Goal: Register for event/course

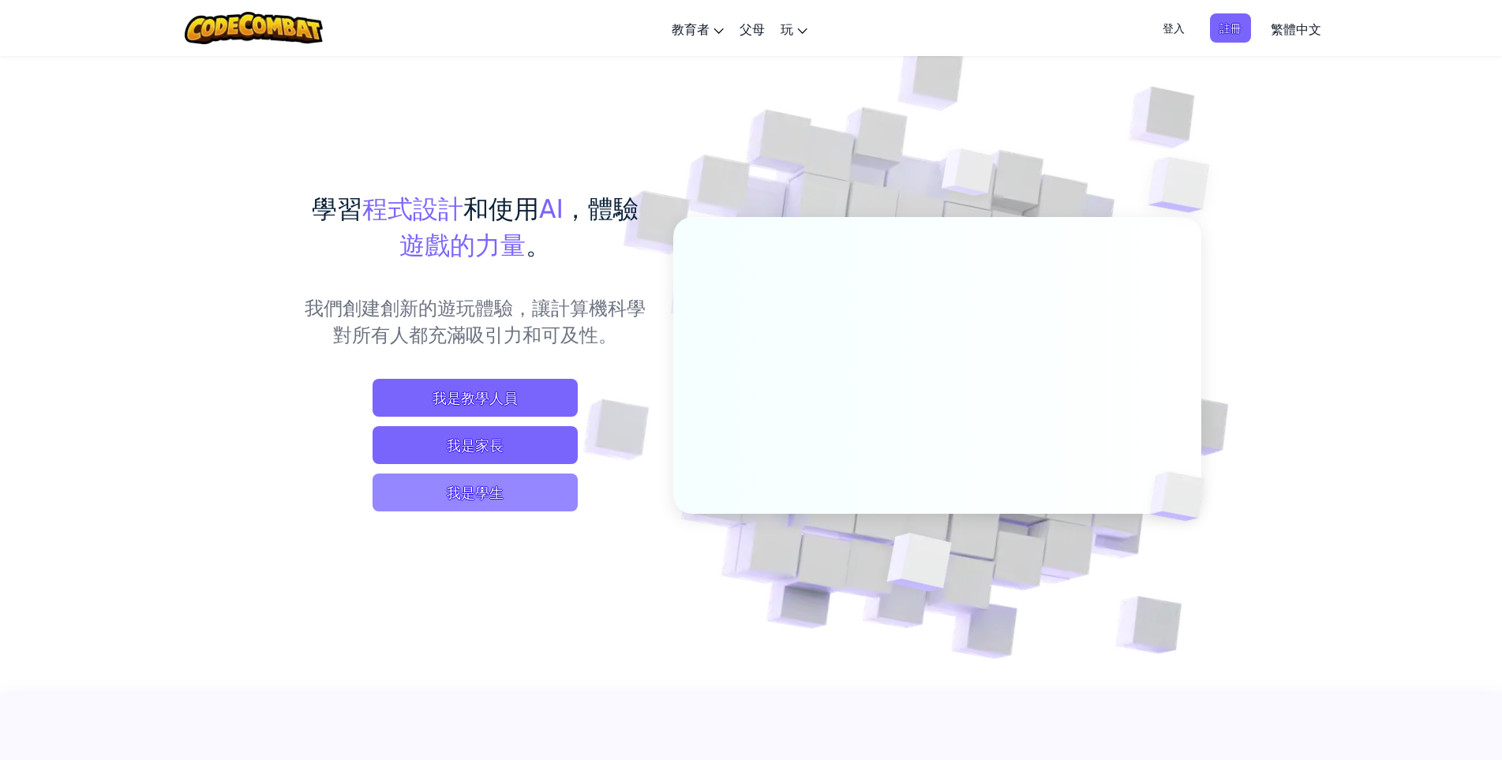
click at [535, 490] on span "我是學生" at bounding box center [475, 493] width 205 height 38
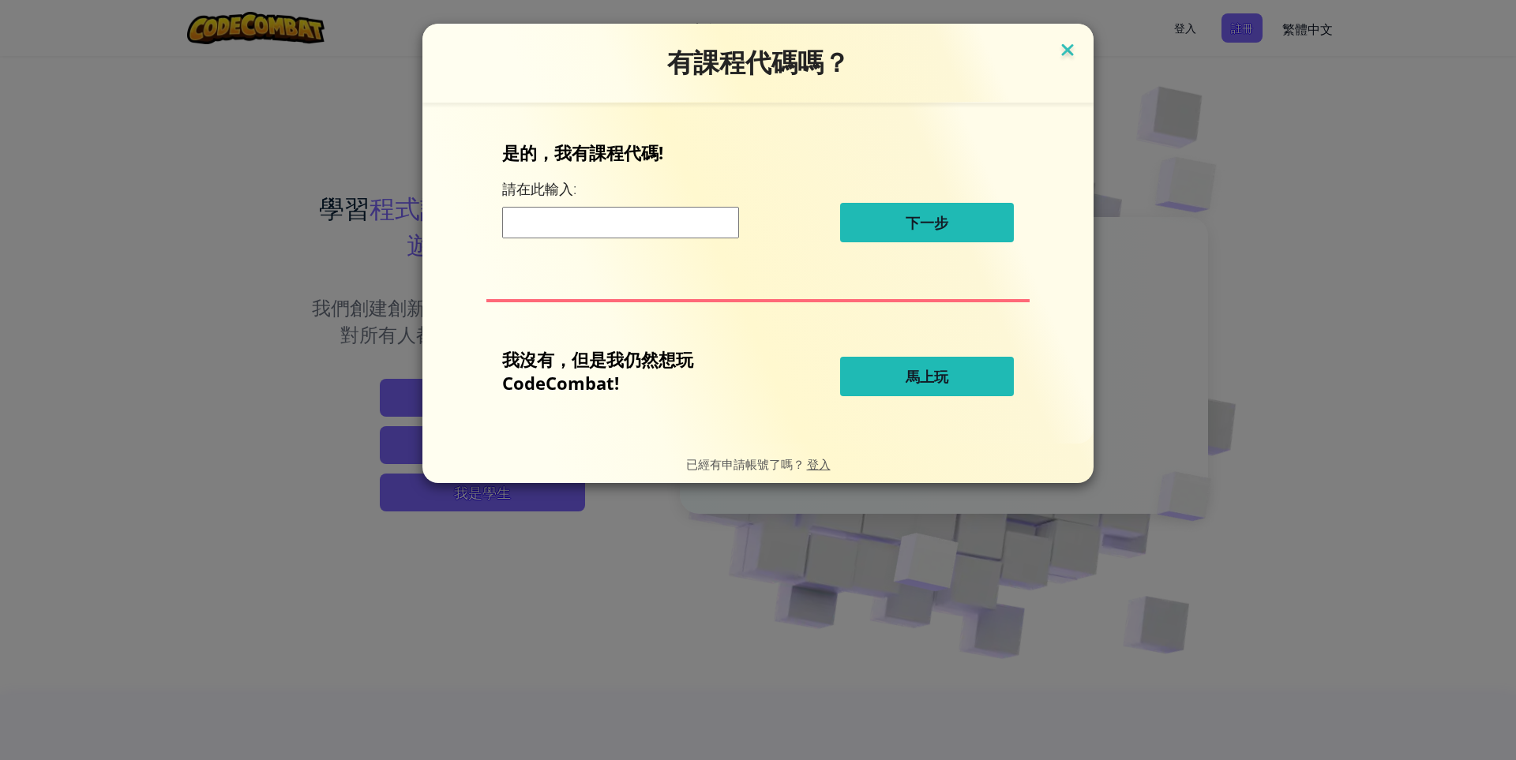
click at [1071, 54] on img at bounding box center [1067, 51] width 21 height 24
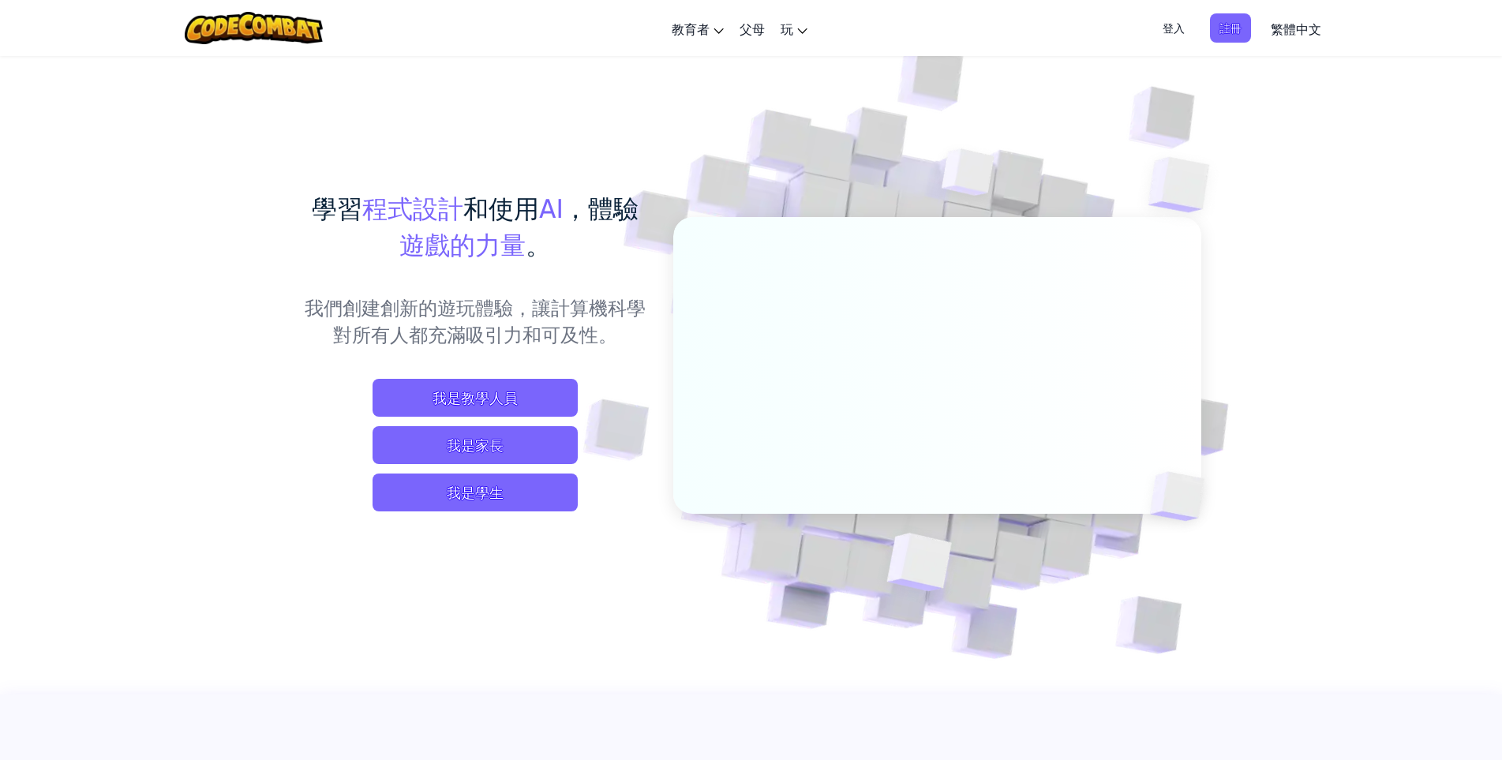
click at [1174, 21] on span "登入" at bounding box center [1174, 27] width 41 height 29
